Goal: Task Accomplishment & Management: Use online tool/utility

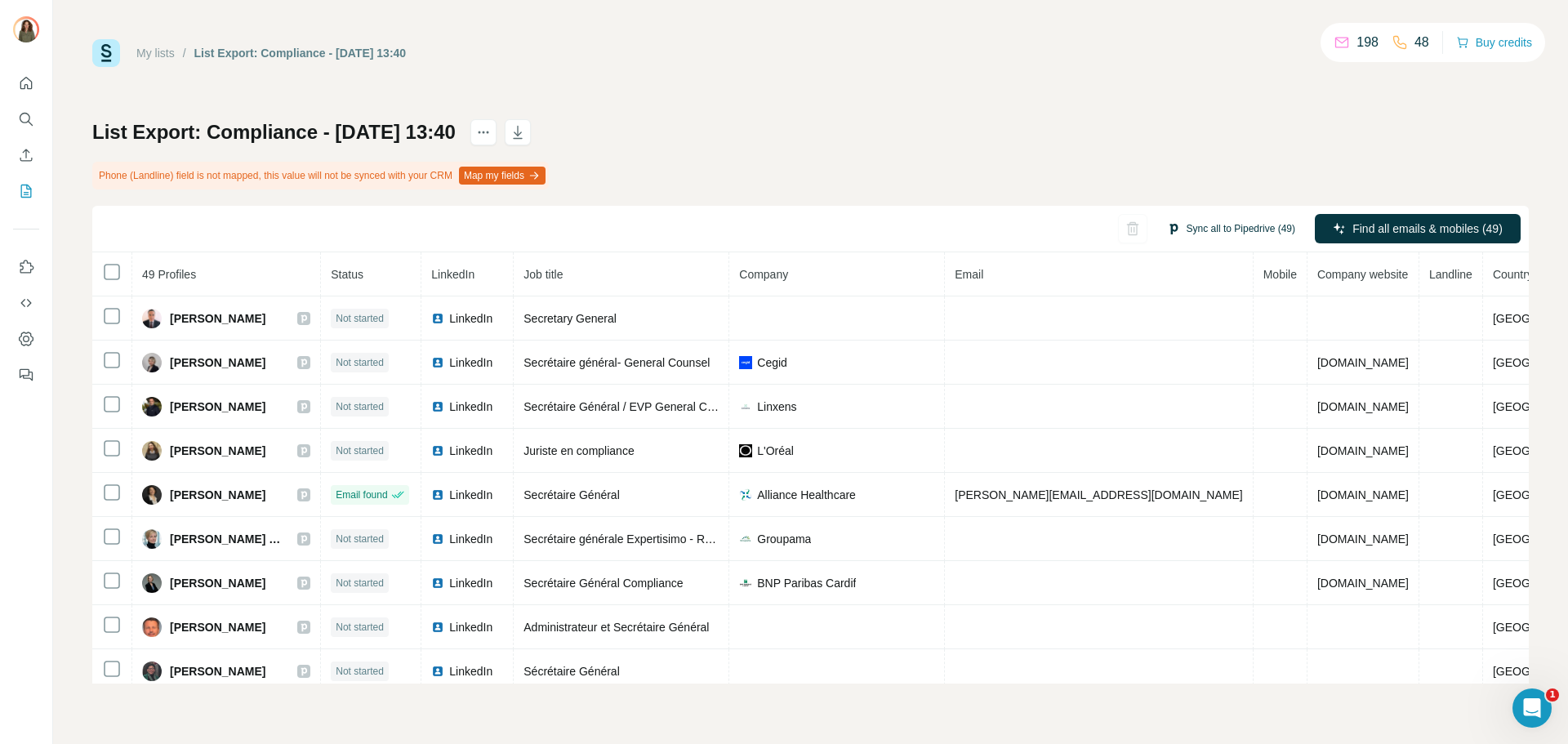
click at [1227, 230] on button "Sync all to Pipedrive (49)" at bounding box center [1231, 228] width 151 height 25
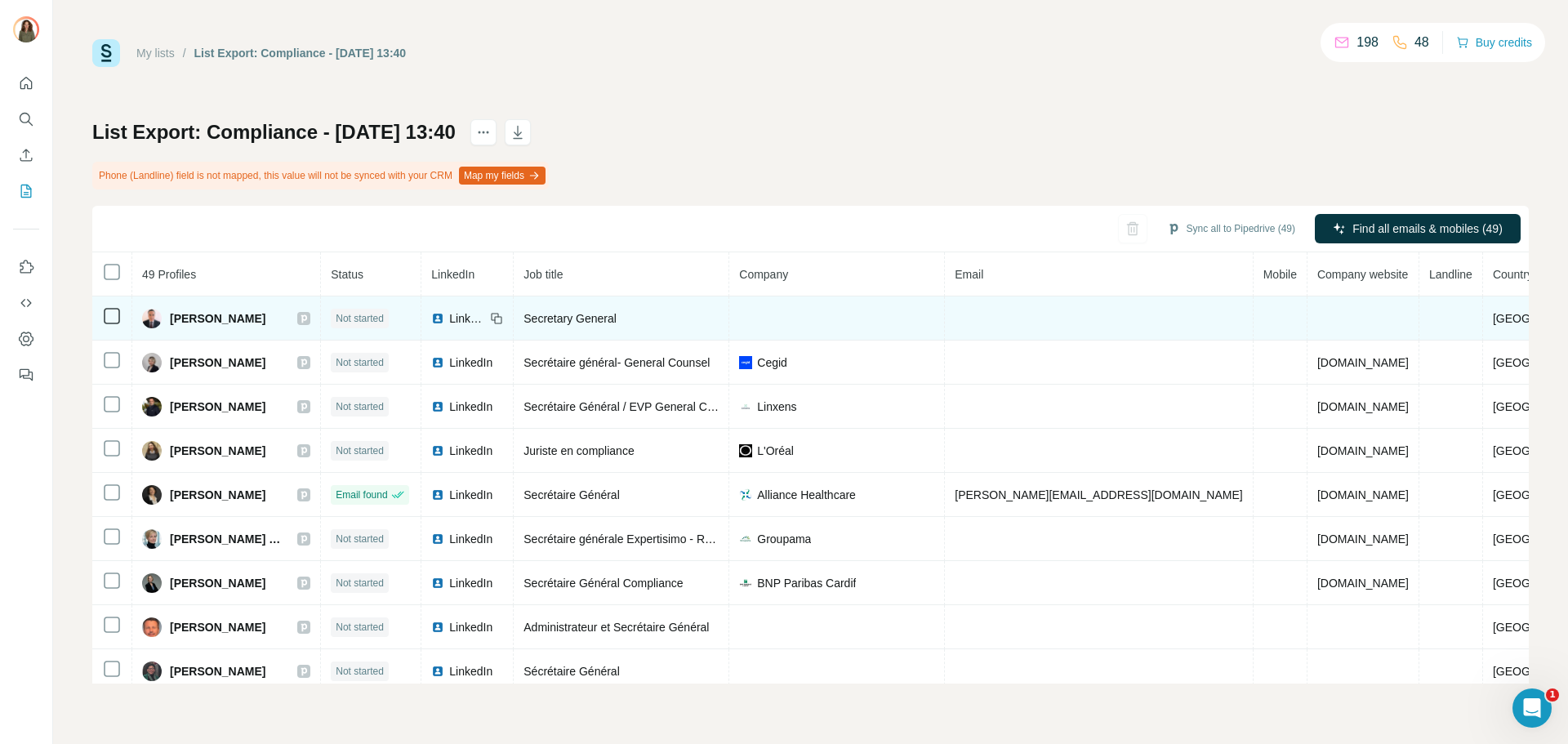
drag, startPoint x: 967, startPoint y: 181, endPoint x: 1219, endPoint y: 301, distance: 279.1
click at [968, 181] on div "List Export: Compliance - 22/09/2025 13:40 Phone (Landline) field is not mapped…" at bounding box center [810, 401] width 1437 height 564
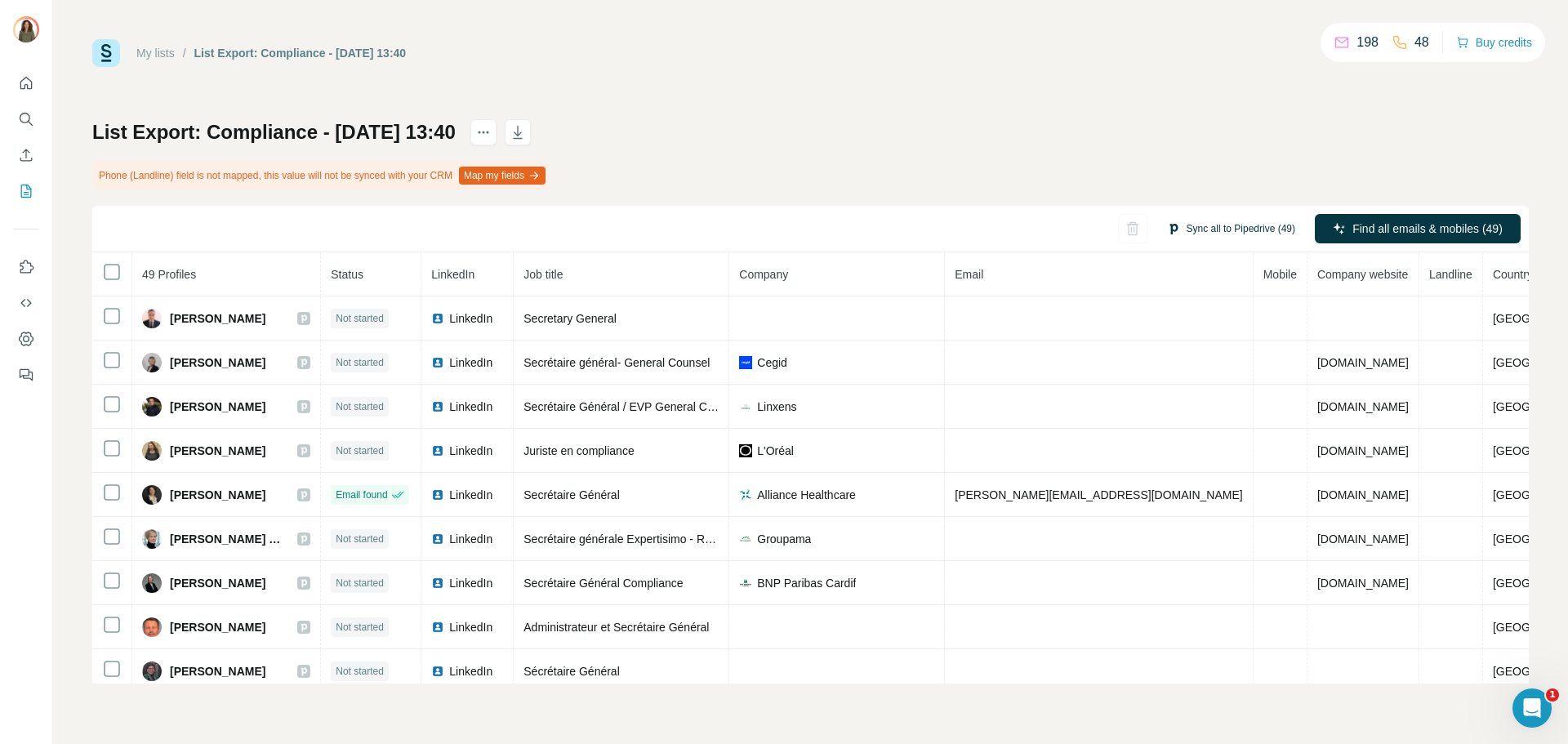
click at [1250, 237] on button "Sync all to Pipedrive (49)" at bounding box center [1231, 228] width 151 height 25
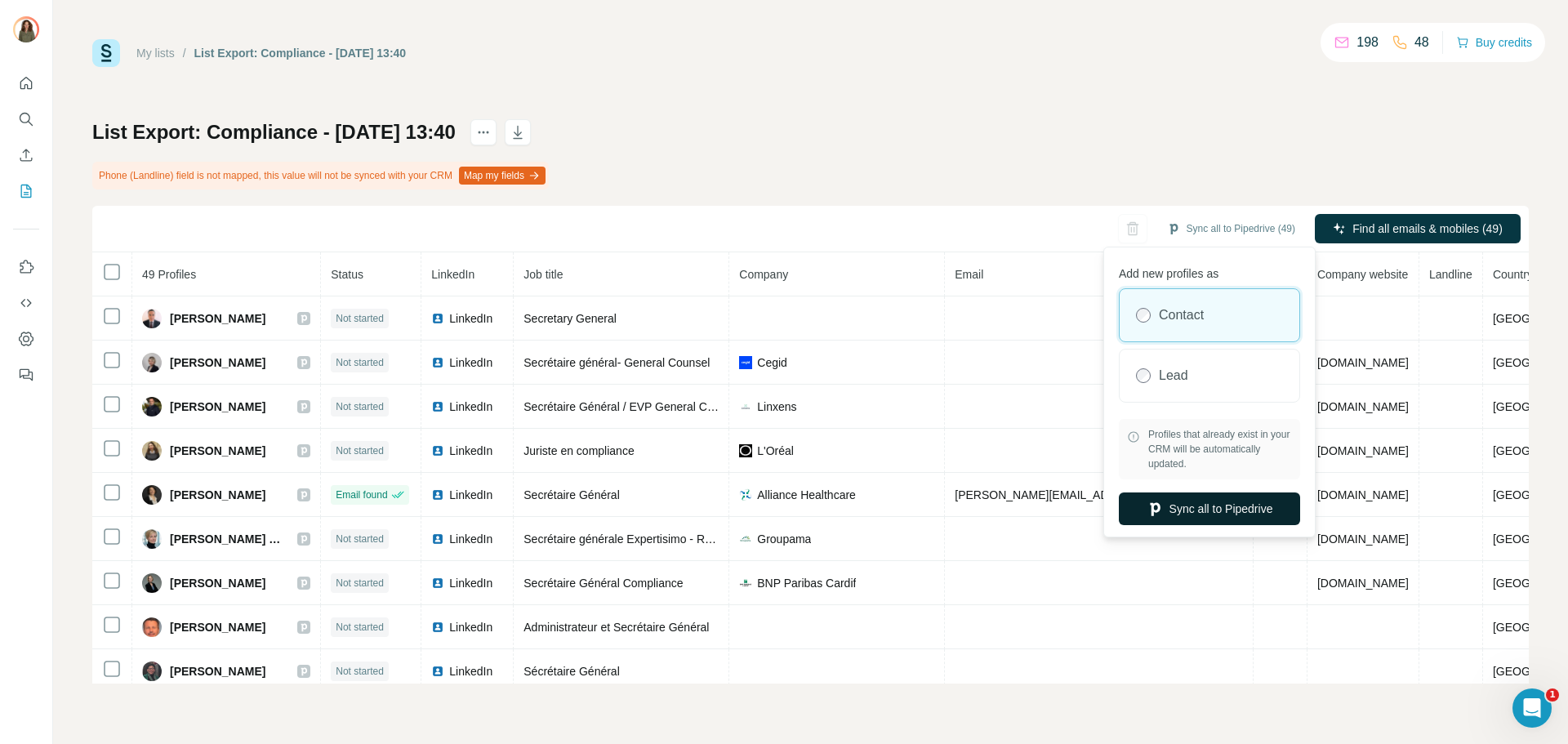
click at [1190, 506] on button "Sync all to Pipedrive" at bounding box center [1209, 508] width 181 height 32
